Goal: Information Seeking & Learning: Learn about a topic

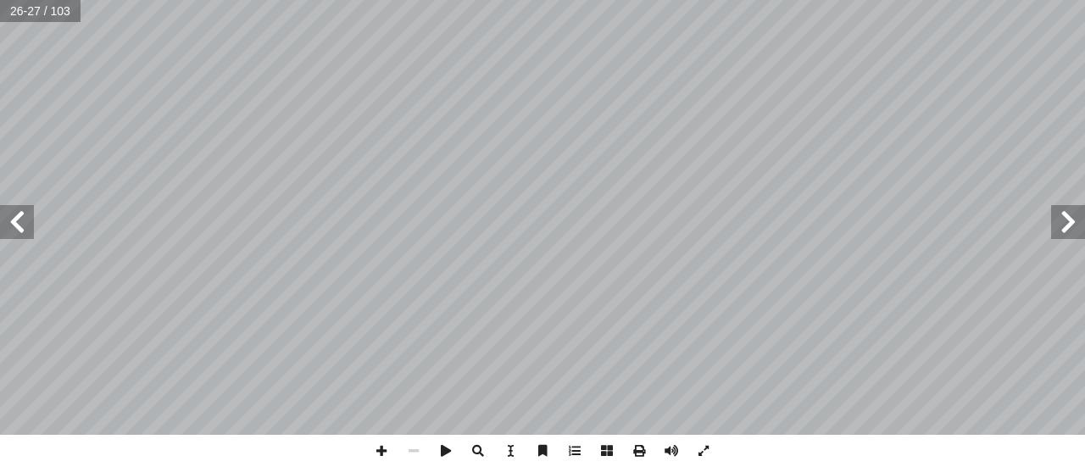
click at [15, 226] on span at bounding box center [17, 222] width 34 height 34
click at [381, 446] on span at bounding box center [381, 451] width 32 height 32
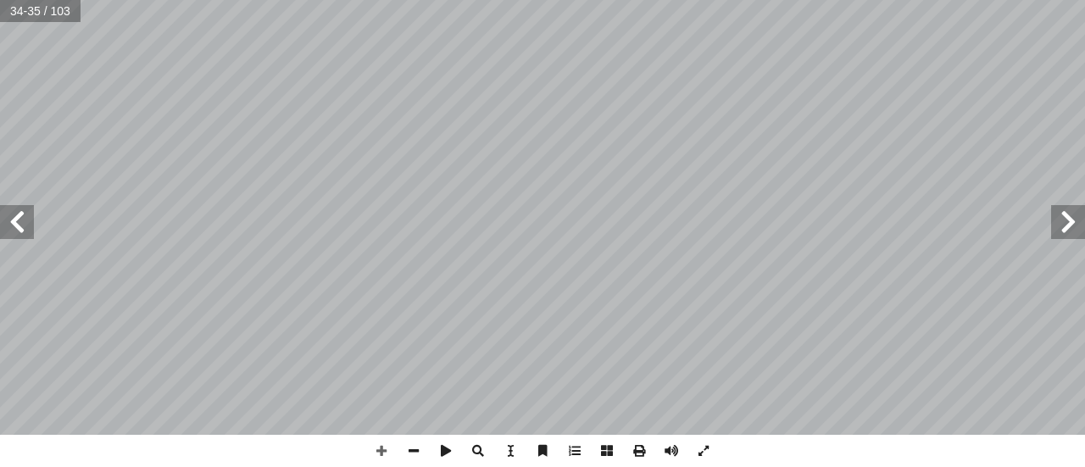
click at [8, 216] on span at bounding box center [17, 222] width 34 height 34
click at [20, 230] on span at bounding box center [17, 222] width 34 height 34
